Goal: Navigation & Orientation: Find specific page/section

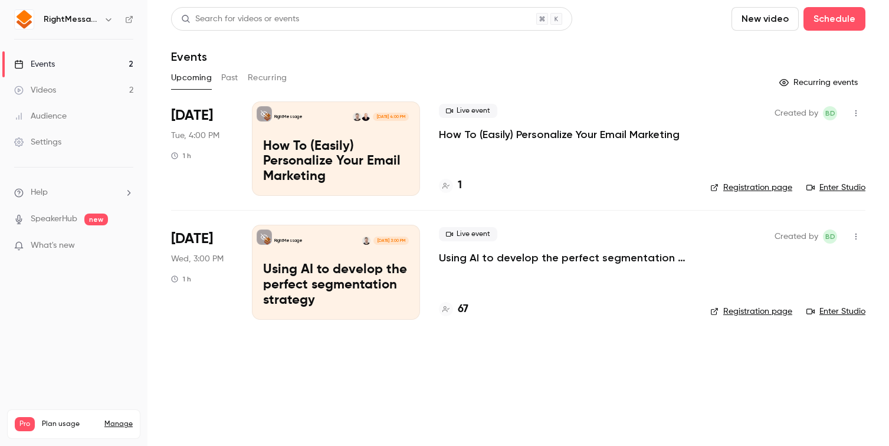
click at [224, 76] on button "Past" at bounding box center [229, 77] width 17 height 19
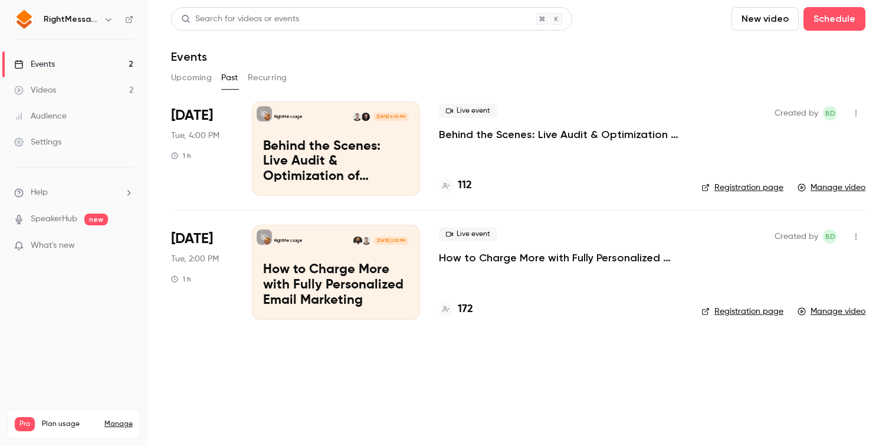
click at [192, 78] on button "Upcoming" at bounding box center [191, 77] width 41 height 19
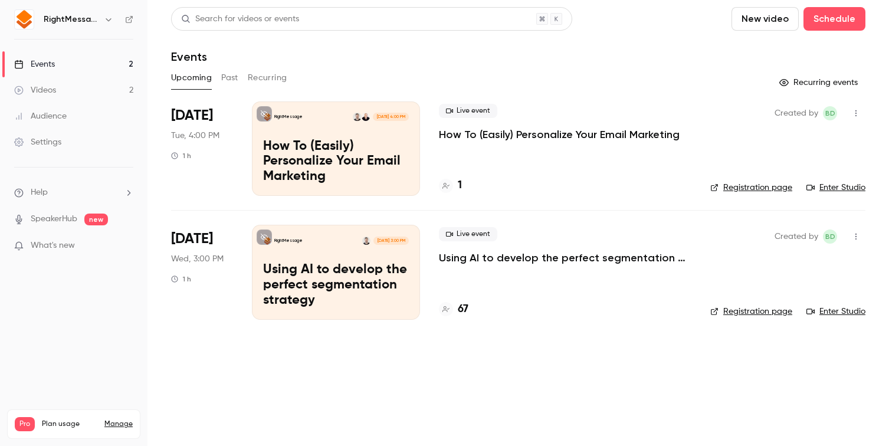
click at [227, 81] on button "Past" at bounding box center [229, 77] width 17 height 19
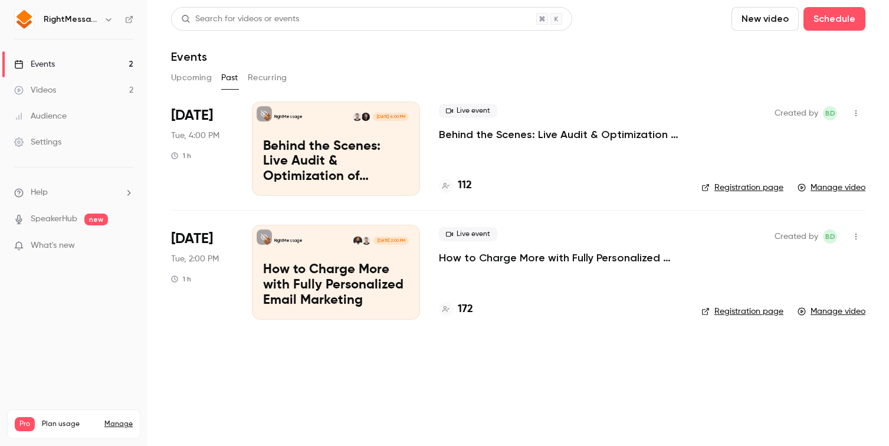
click at [93, 20] on h6 "RightMessage" at bounding box center [71, 20] width 55 height 12
click at [105, 21] on icon "button" at bounding box center [108, 19] width 9 height 9
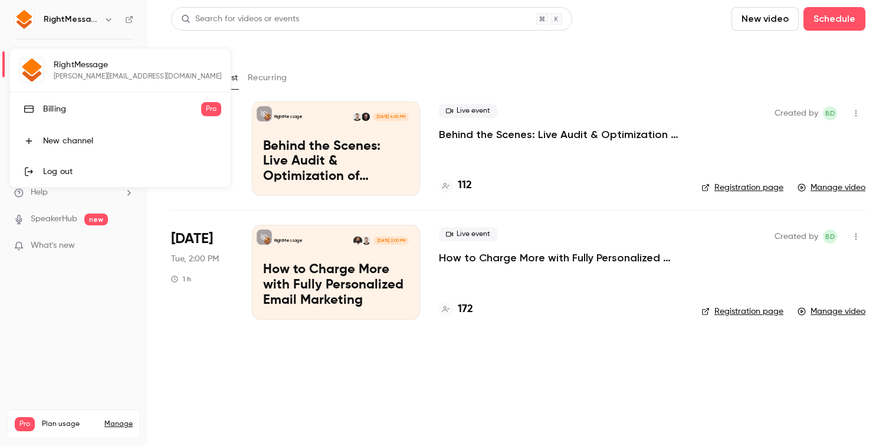
click at [107, 21] on div at bounding box center [444, 223] width 889 height 446
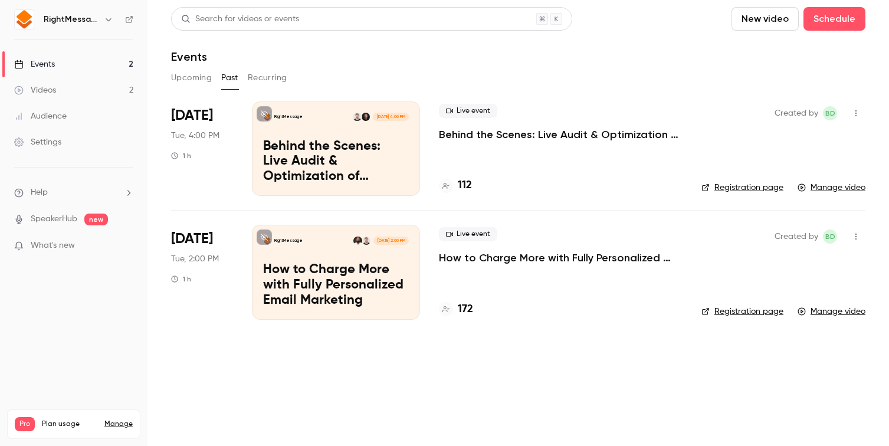
click at [191, 77] on button "Upcoming" at bounding box center [191, 77] width 41 height 19
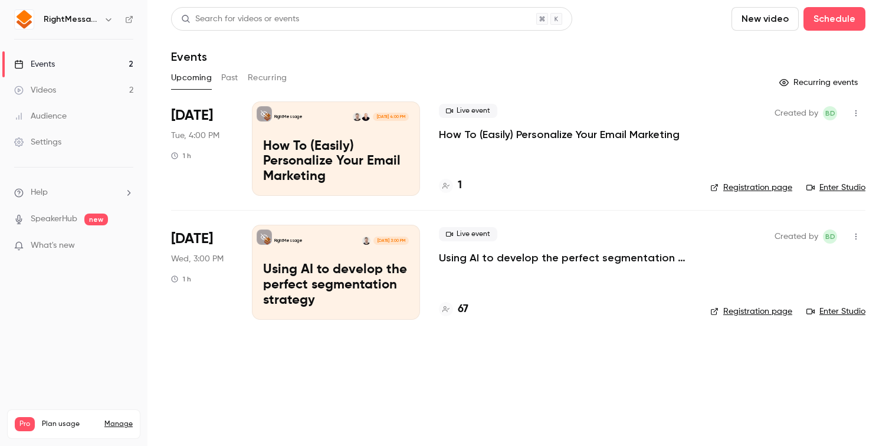
click at [272, 81] on button "Recurring" at bounding box center [268, 77] width 40 height 19
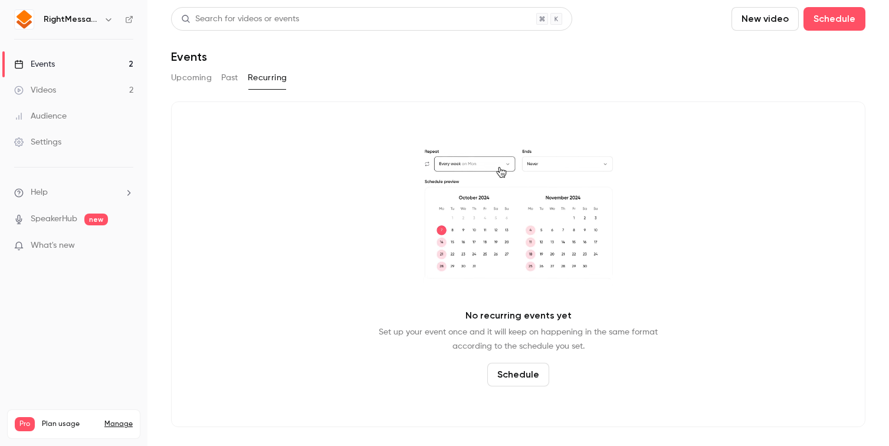
click at [234, 78] on button "Past" at bounding box center [229, 77] width 17 height 19
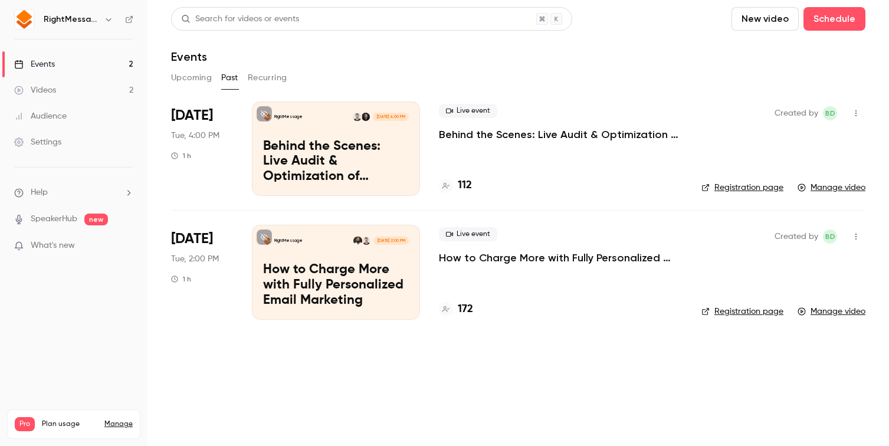
click at [176, 80] on button "Upcoming" at bounding box center [191, 77] width 41 height 19
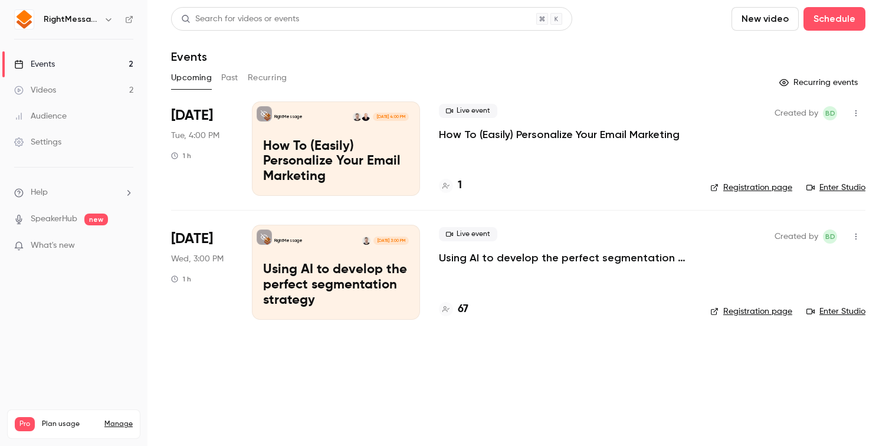
click at [238, 79] on button "Past" at bounding box center [229, 77] width 17 height 19
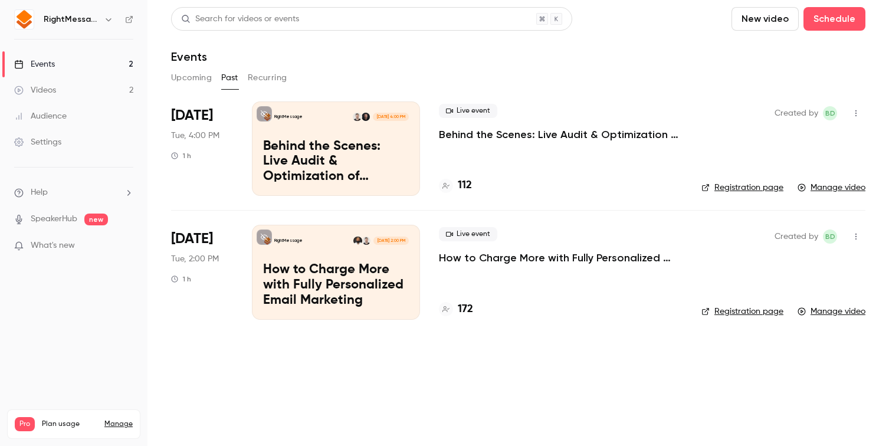
click at [88, 95] on link "Videos 2" at bounding box center [74, 90] width 148 height 26
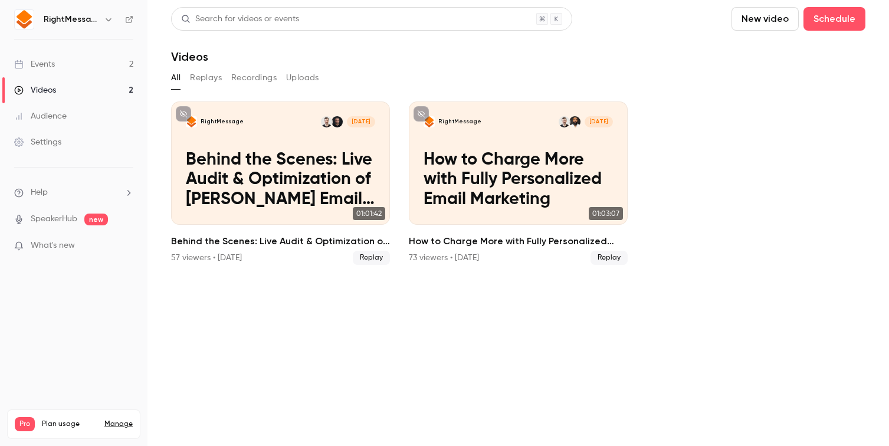
click at [255, 77] on button "Recordings" at bounding box center [253, 77] width 45 height 19
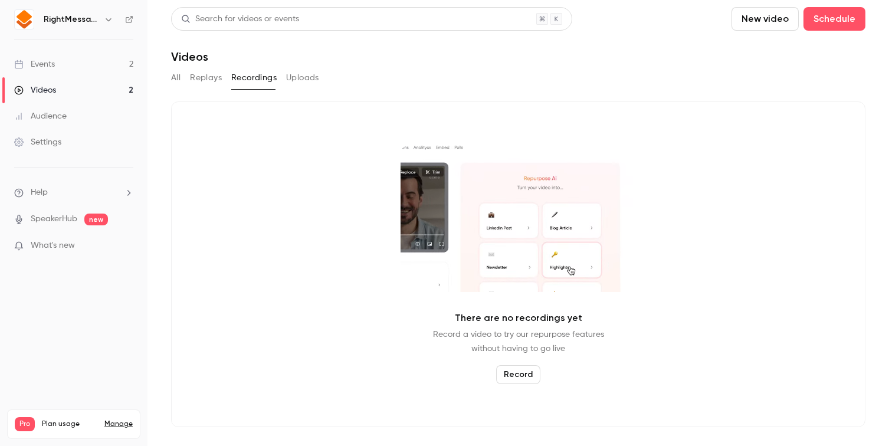
click at [179, 77] on button "All" at bounding box center [175, 77] width 9 height 19
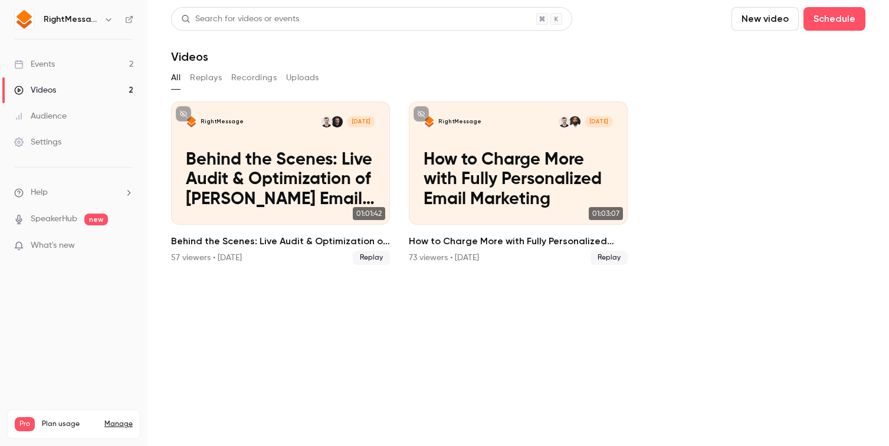
click at [199, 76] on button "Replays" at bounding box center [206, 77] width 32 height 19
